Goal: Task Accomplishment & Management: Manage account settings

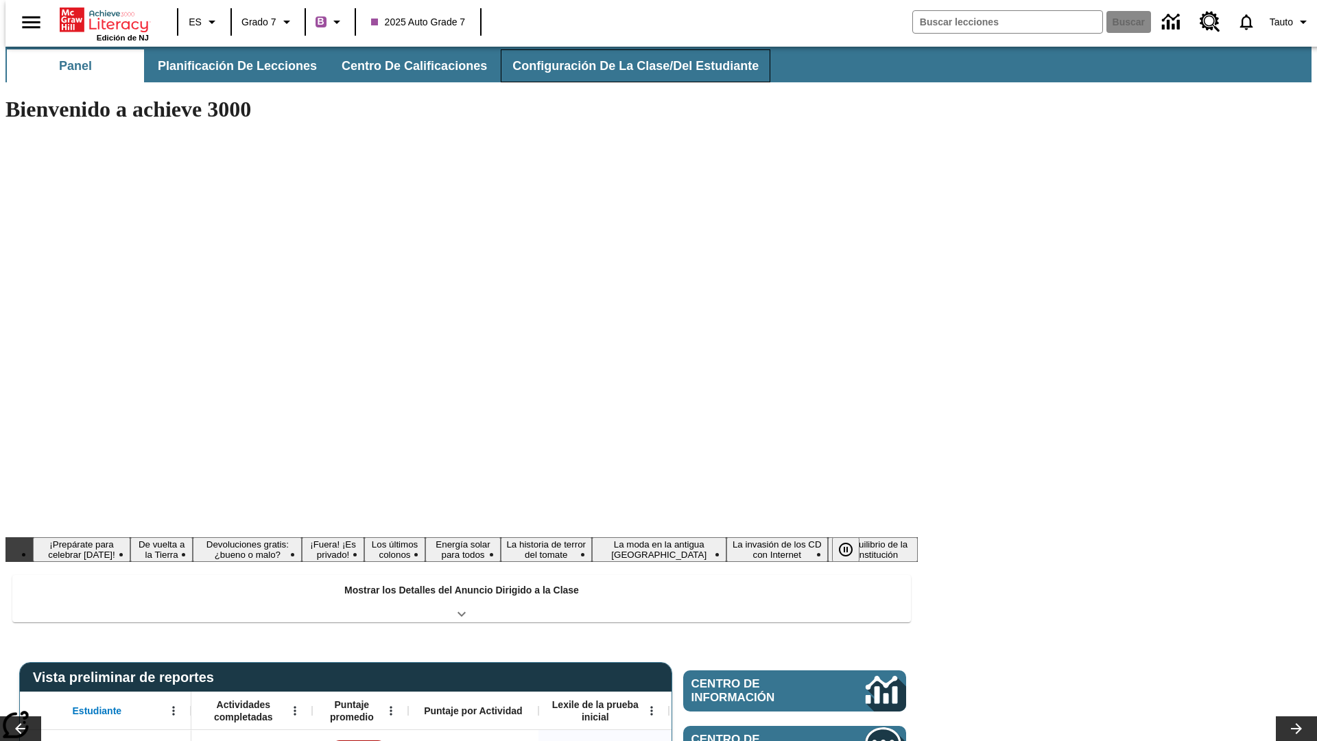
click at [621, 66] on button "Configuración de la clase/del estudiante" at bounding box center [636, 65] width 270 height 33
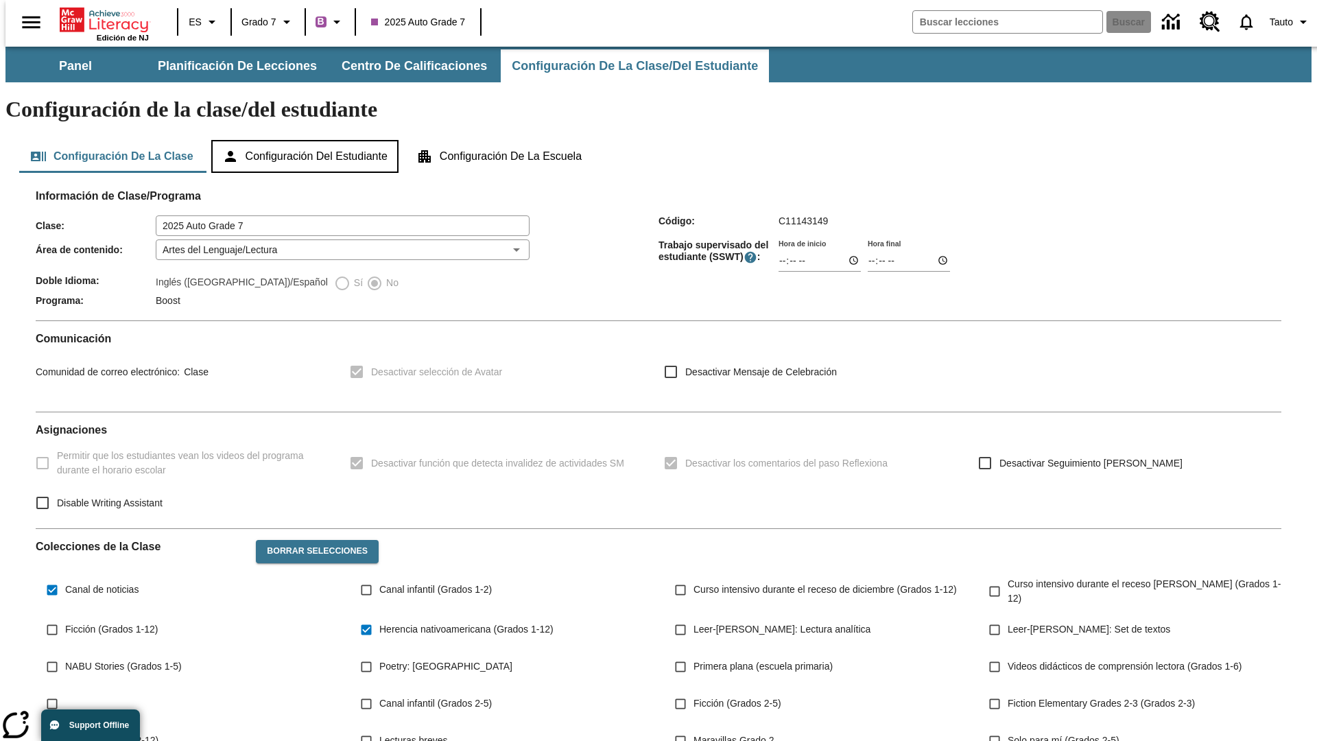
click at [306, 140] on button "Configuración del estudiante" at bounding box center [304, 156] width 187 height 33
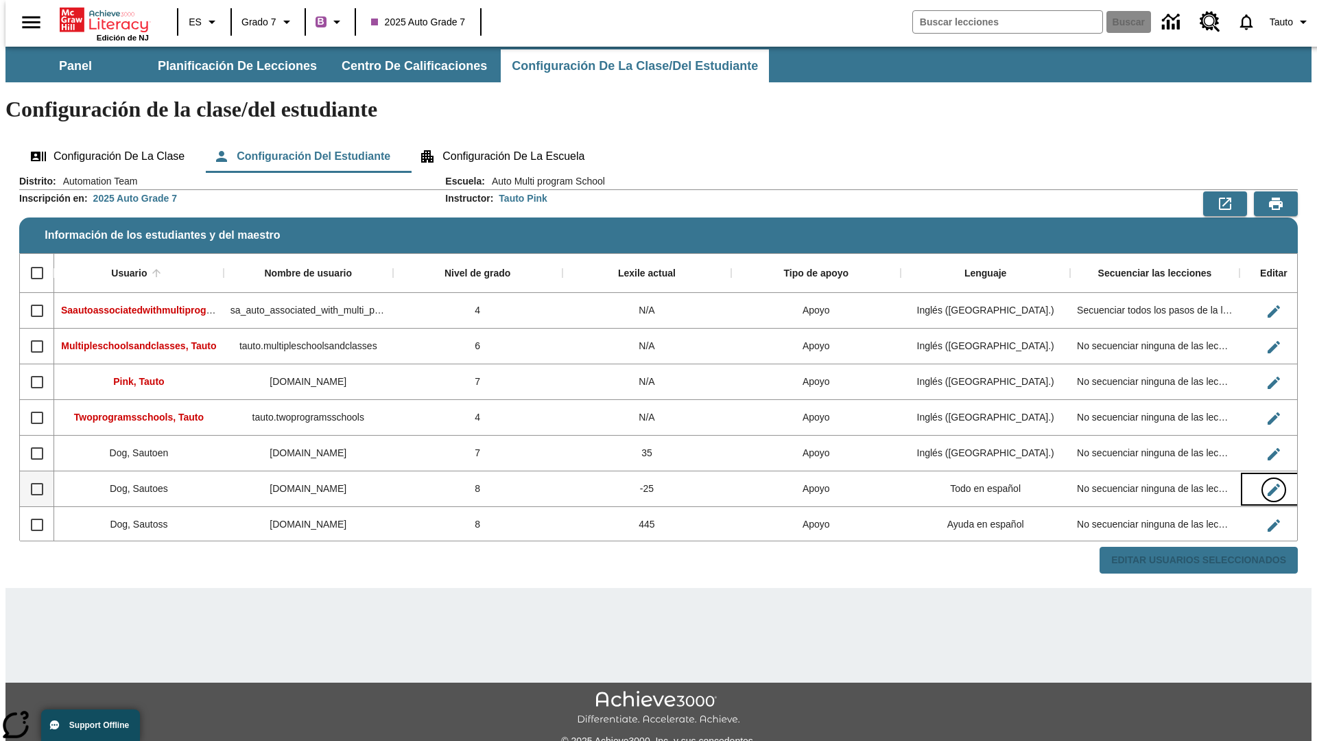
click at [1267, 483] on icon "Editar Usuario" at bounding box center [1273, 489] width 12 height 12
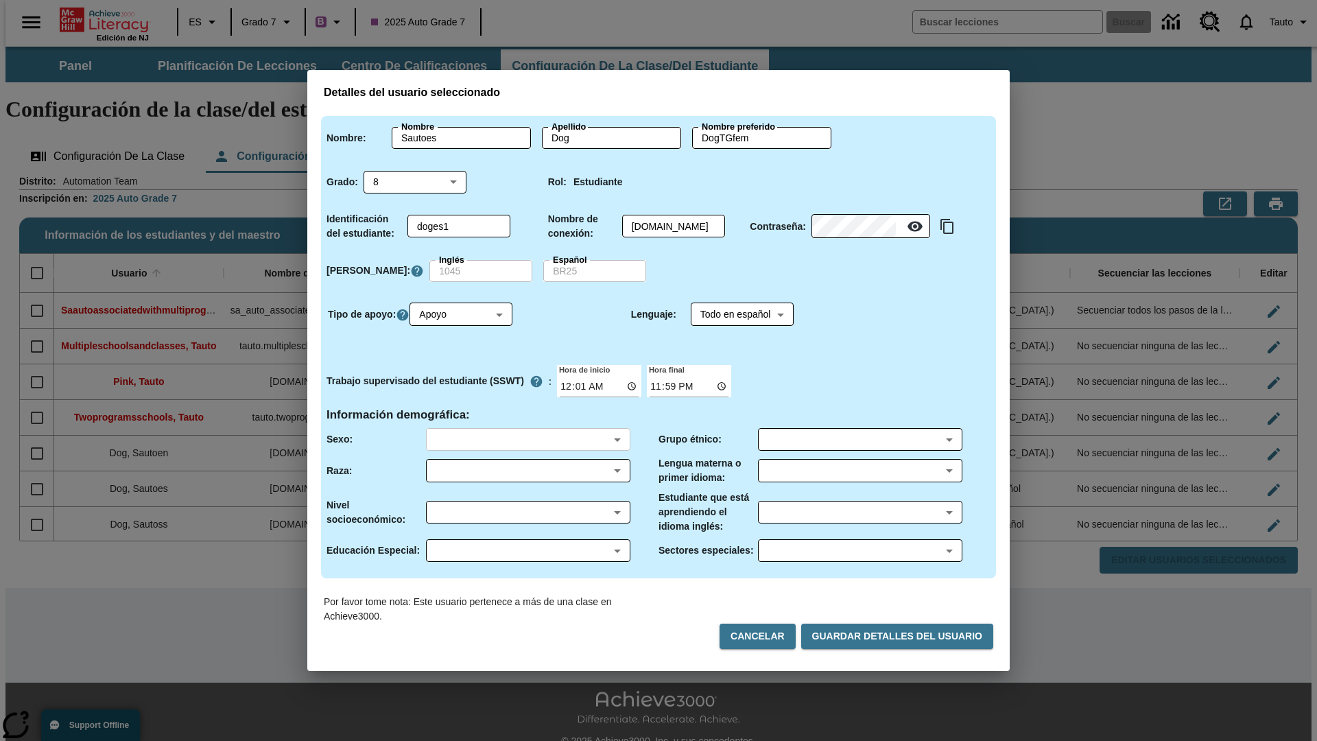
click at [527, 439] on body "Saltar al contenido principal Edición de NJ ES Grado 7 B 2025 Auto Grade 7 Busc…" at bounding box center [658, 409] width 1306 height 724
click at [527, 470] on body "Saltar al contenido principal Edición de NJ ES Grado 7 B 2025 Auto Grade 7 Busc…" at bounding box center [658, 409] width 1306 height 724
click at [527, 512] on body "Saltar al contenido principal Edición de NJ ES Grado 7 B 2025 Auto Grade 7 Busc…" at bounding box center [658, 409] width 1306 height 724
click at [527, 550] on body "Saltar al contenido principal Edición de NJ ES Grado 7 B 2025 Auto Grade 7 Busc…" at bounding box center [658, 409] width 1306 height 724
